Goal: Information Seeking & Learning: Check status

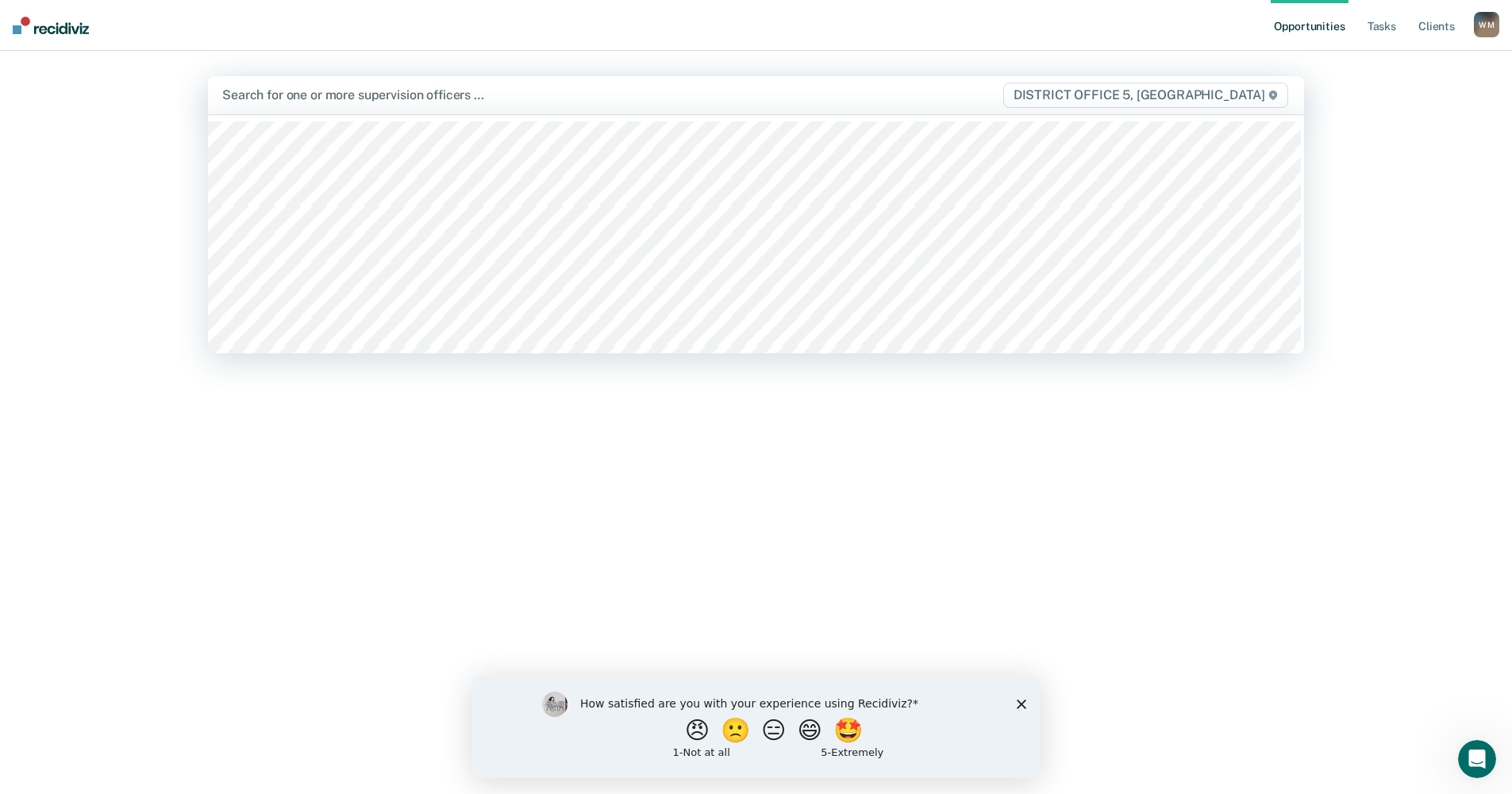
click at [386, 91] on div at bounding box center [595, 95] width 746 height 18
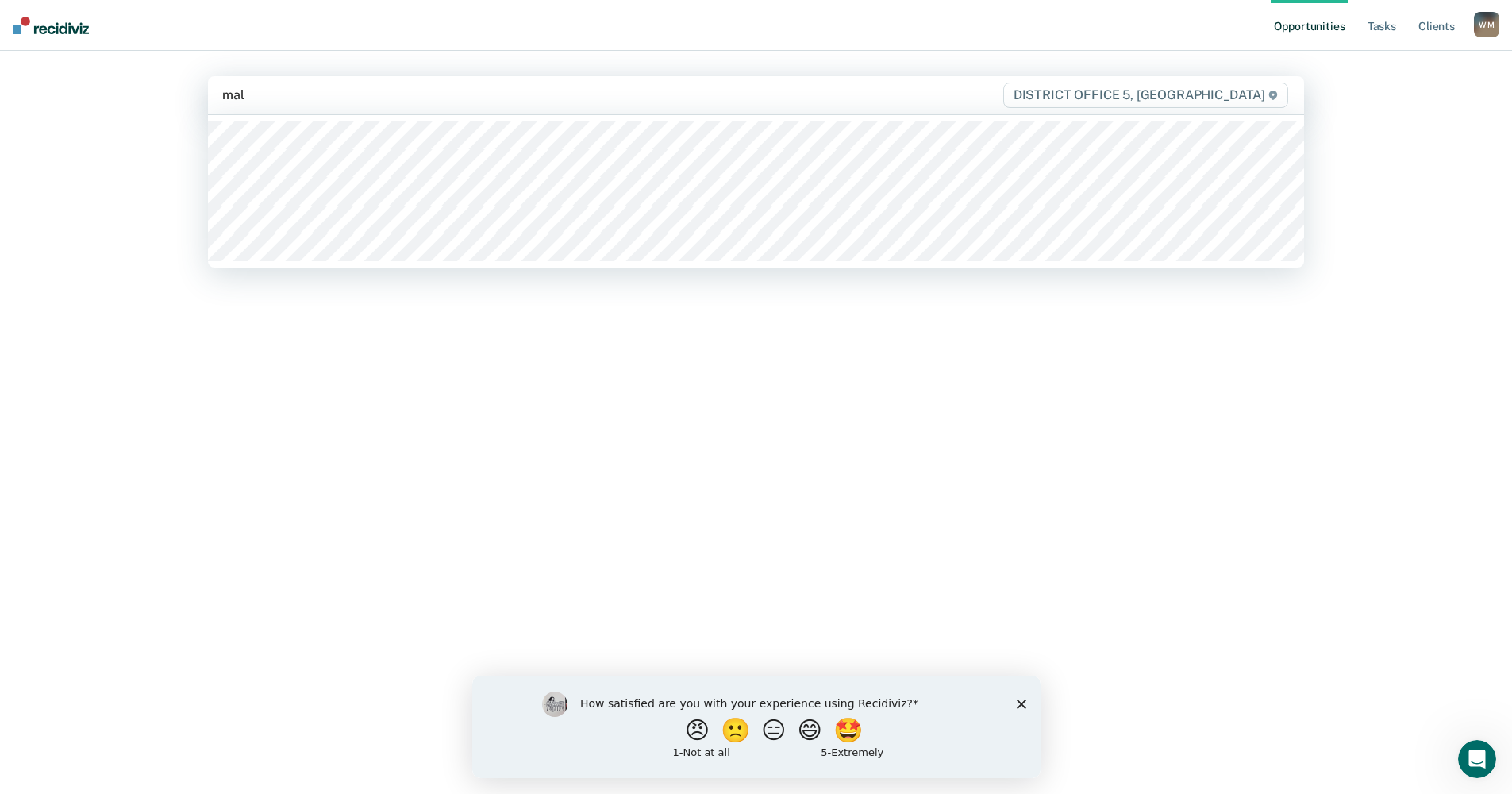
type input "mali"
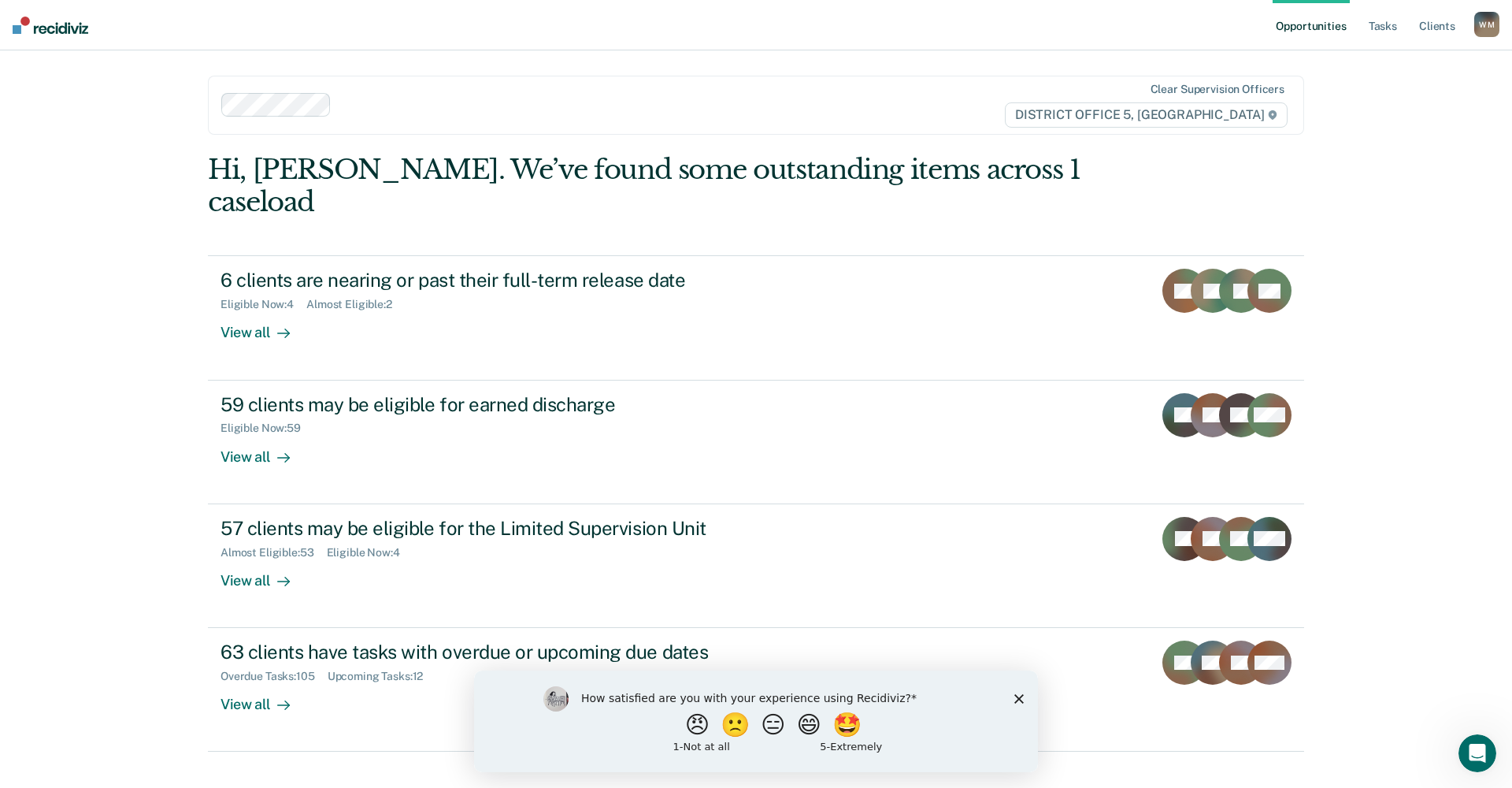
click at [1021, 696] on polygon "Close survey" at bounding box center [1019, 698] width 10 height 10
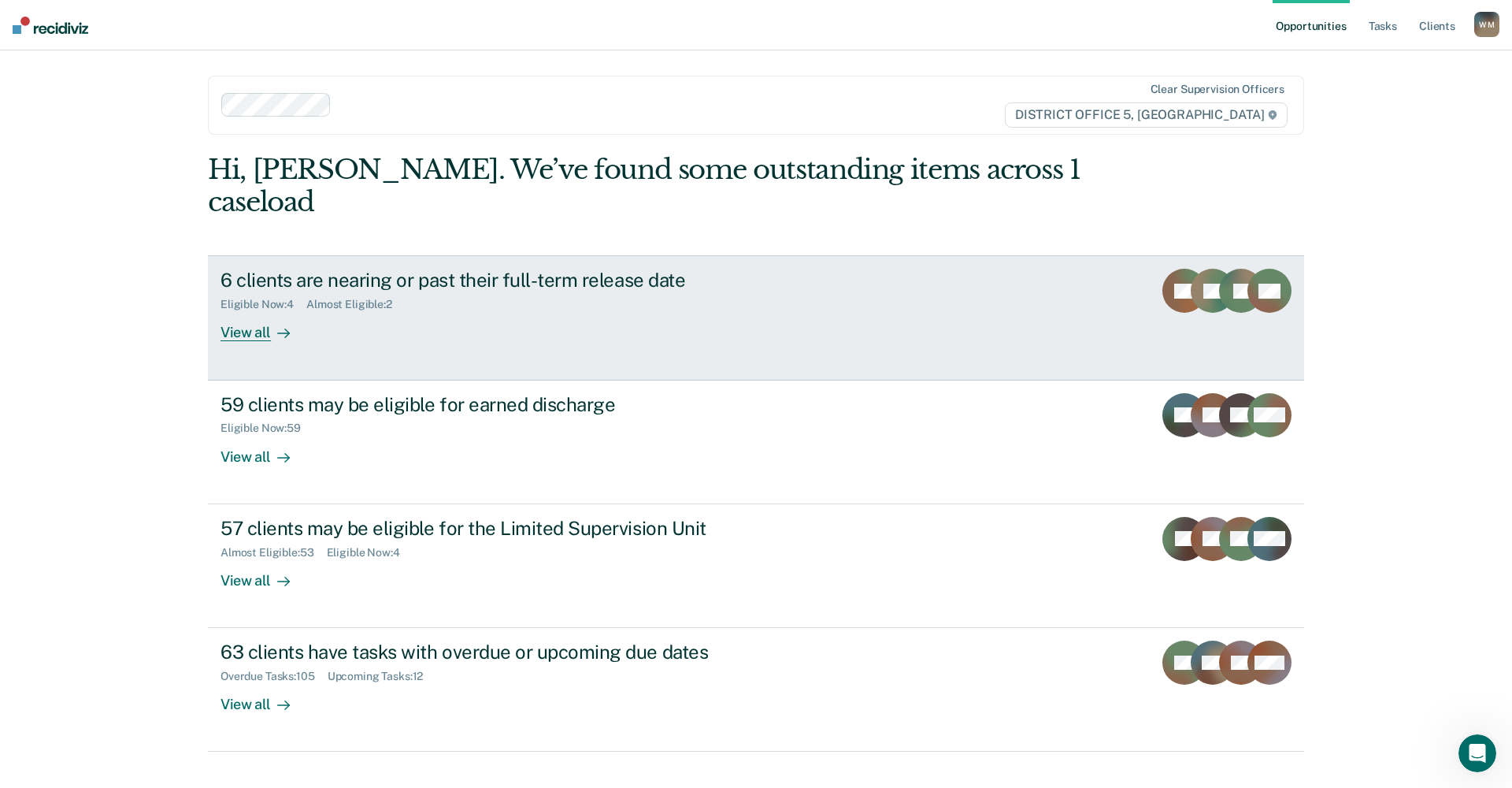
click at [254, 311] on div "View all" at bounding box center [264, 326] width 88 height 31
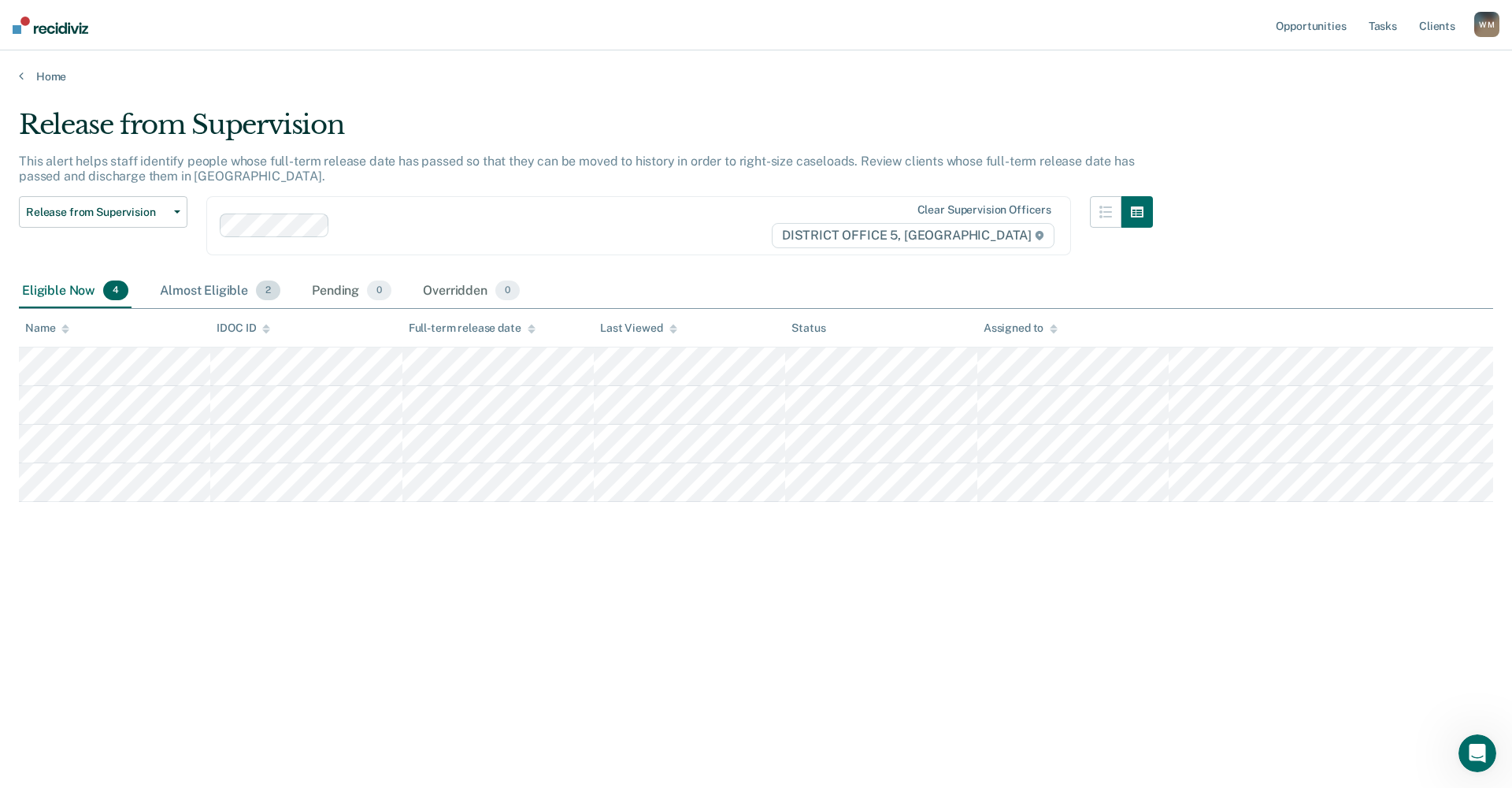
click at [200, 289] on div "Almost Eligible 2" at bounding box center [220, 291] width 127 height 35
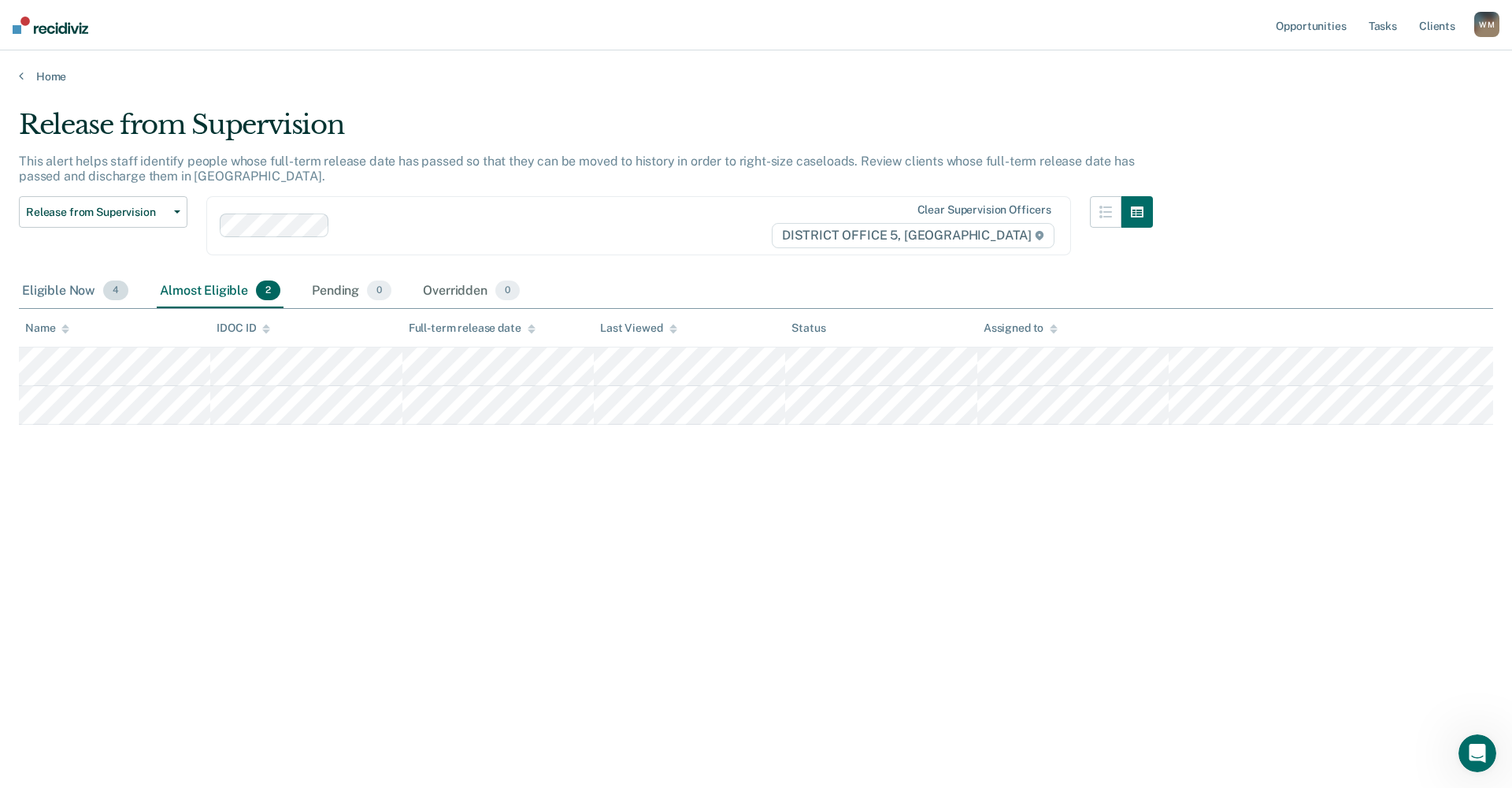
click at [86, 291] on div "Eligible Now 4" at bounding box center [75, 291] width 113 height 35
